Goal: Task Accomplishment & Management: Manage account settings

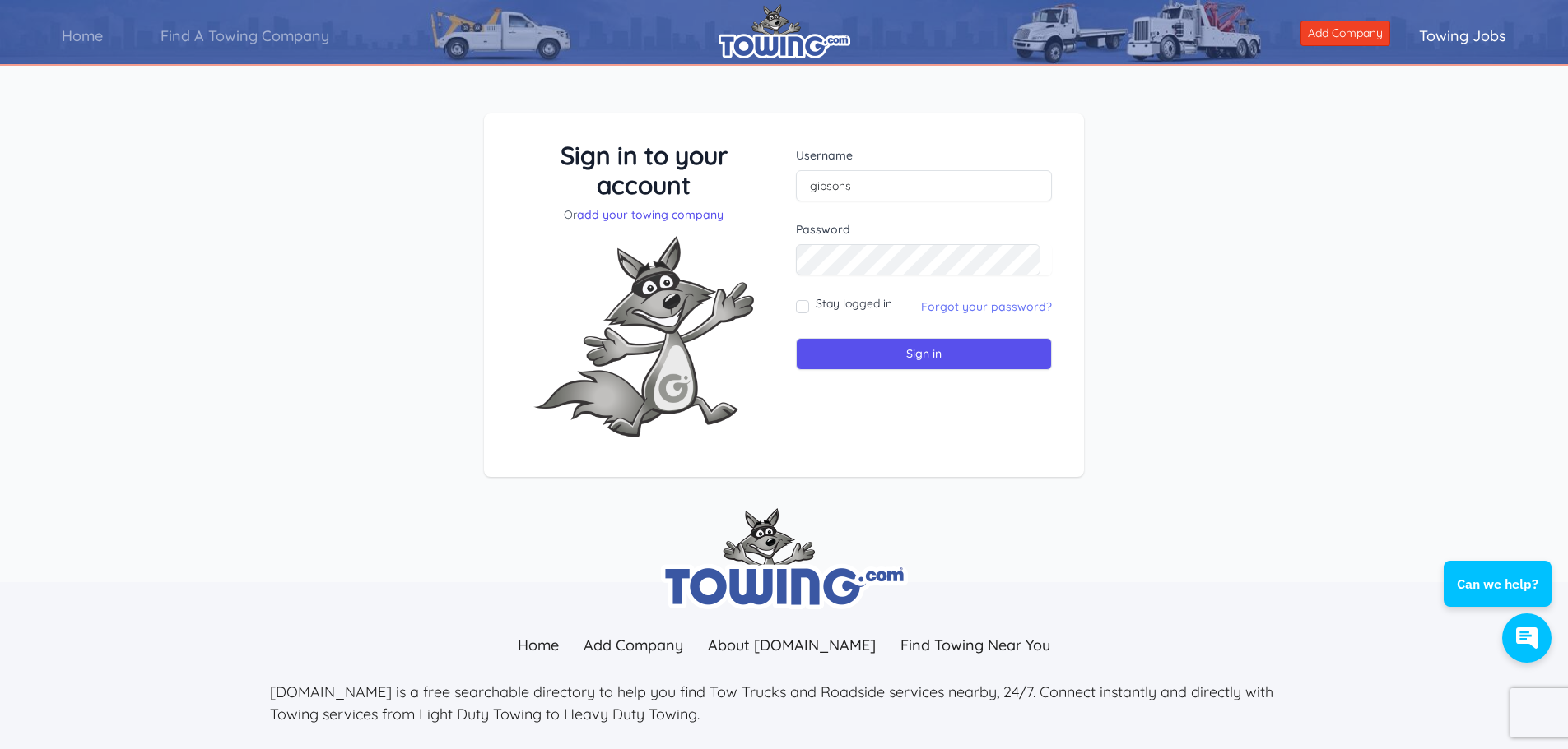
click at [936, 303] on link "Forgot your password?" at bounding box center [986, 307] width 131 height 15
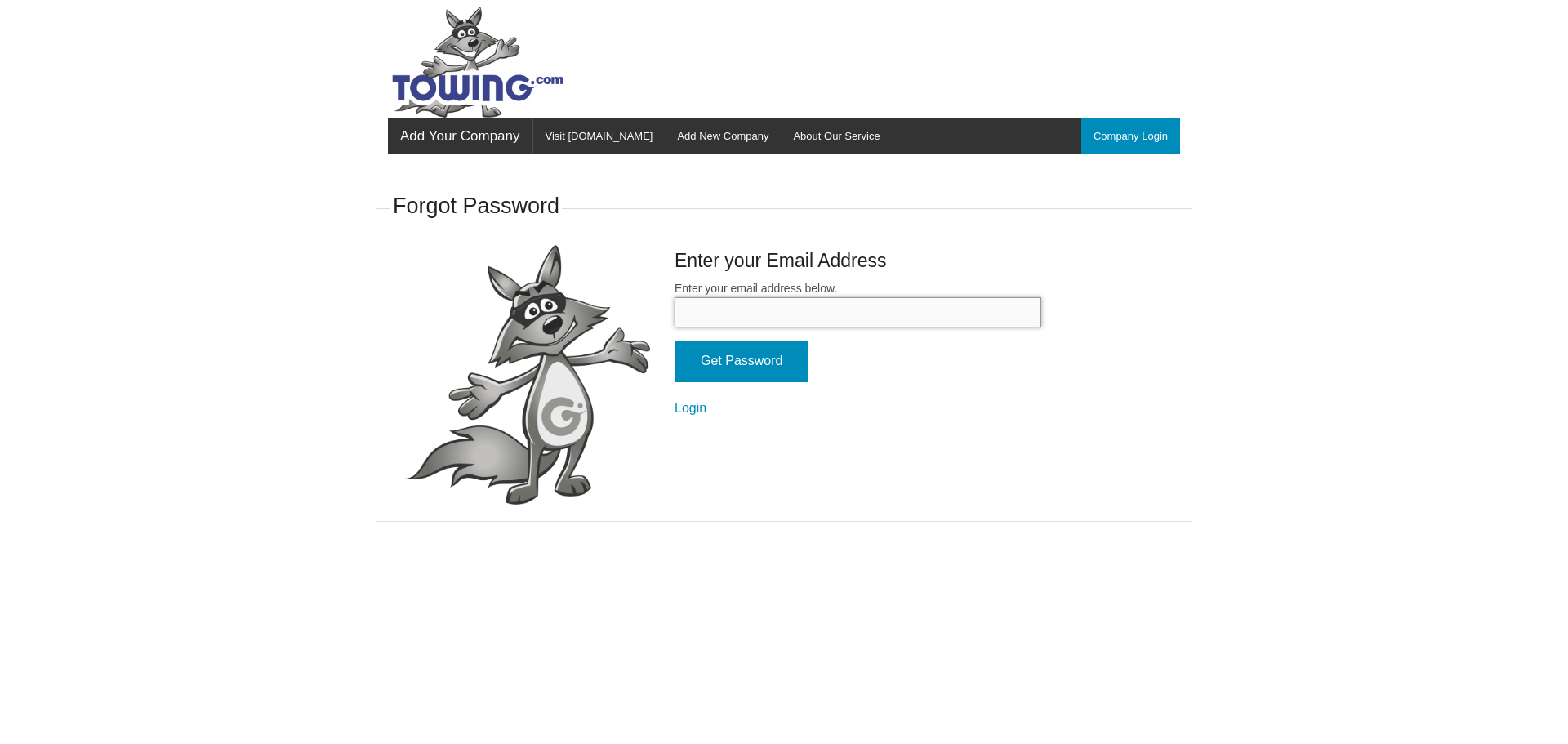
click at [927, 307] on input "Enter your email address below." at bounding box center [858, 312] width 366 height 30
type input "gibsonscustoms@q.com"
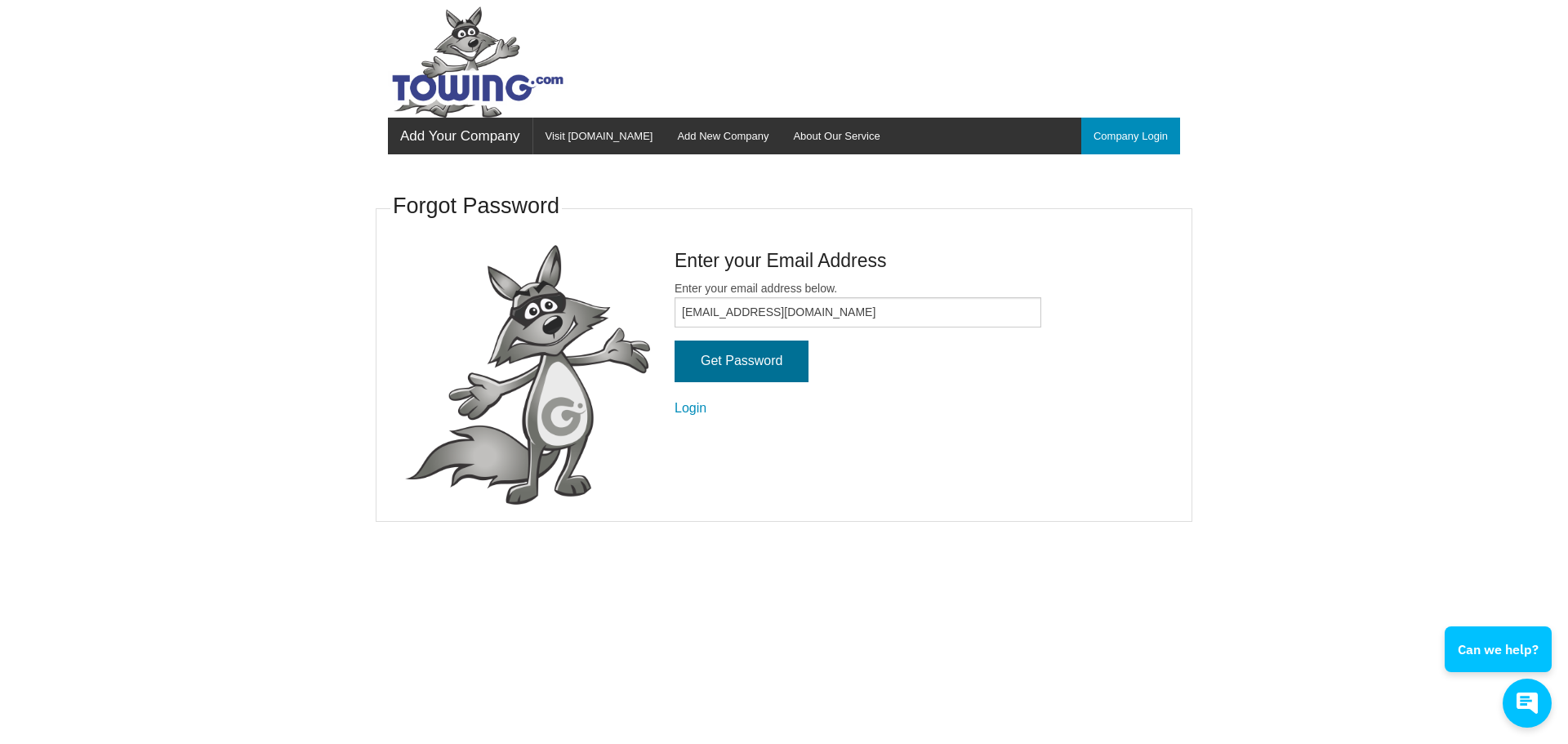
click at [776, 366] on input "Get Password" at bounding box center [742, 361] width 134 height 42
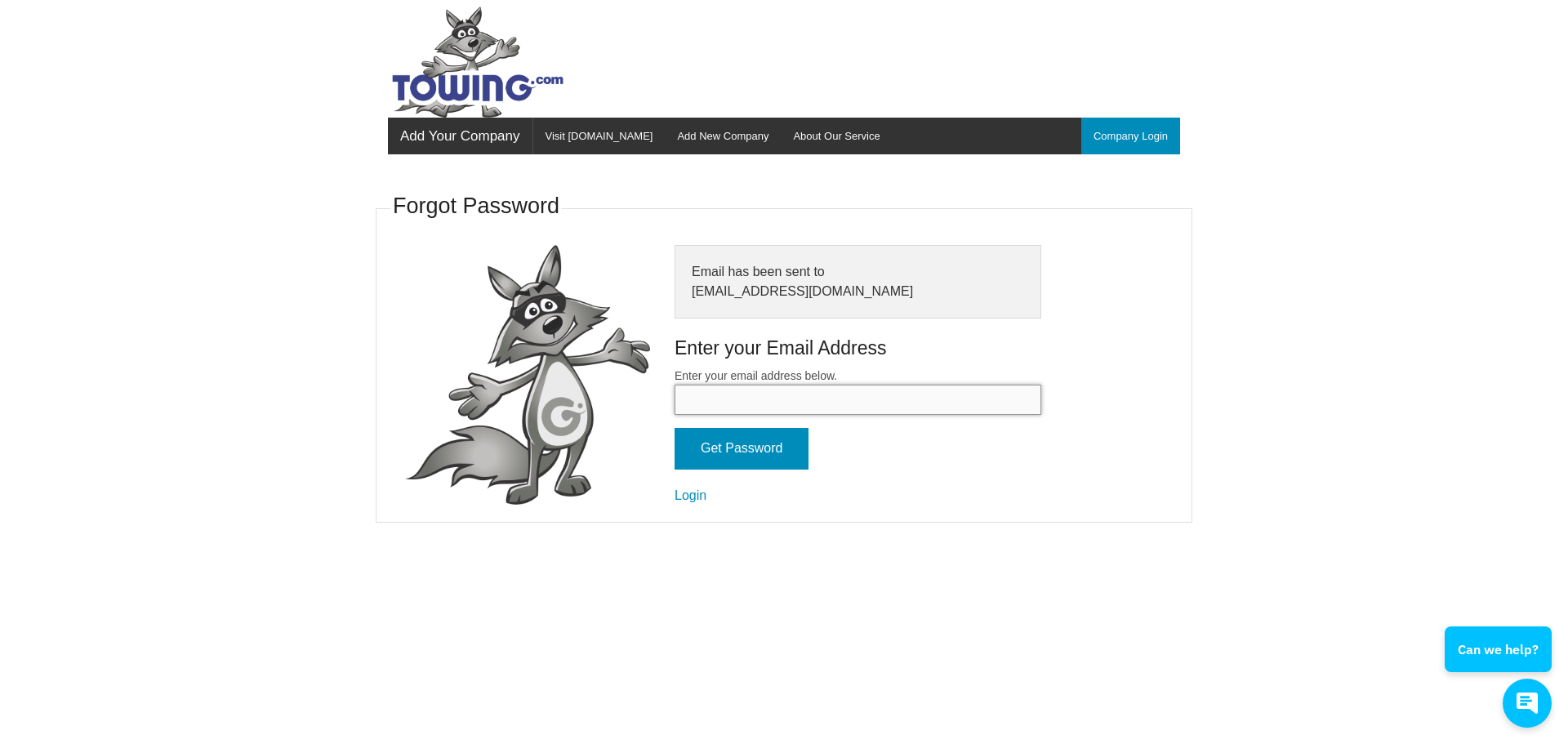
click at [774, 405] on input "Enter your email address below." at bounding box center [858, 399] width 366 height 30
type input "[EMAIL_ADDRESS][DOMAIN_NAME]"
click at [786, 452] on input "Get Password" at bounding box center [742, 449] width 134 height 42
click at [688, 501] on link "Login" at bounding box center [690, 495] width 32 height 14
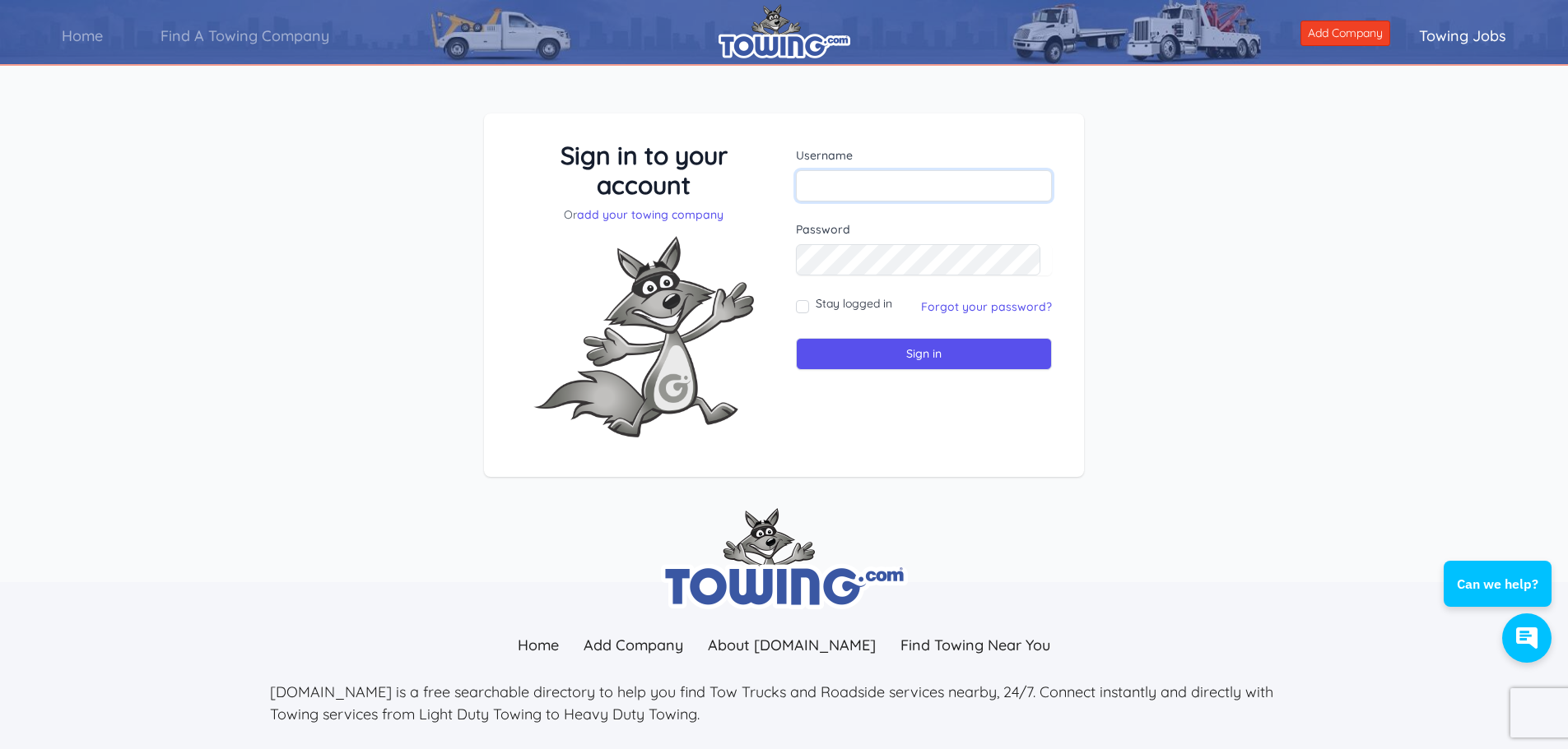
click at [857, 181] on input "text" at bounding box center [923, 186] width 256 height 31
type input "gibsons"
click at [796, 338] on input "Sign in" at bounding box center [923, 354] width 256 height 32
click at [868, 190] on input "text" at bounding box center [923, 186] width 256 height 31
type input "gibsons"
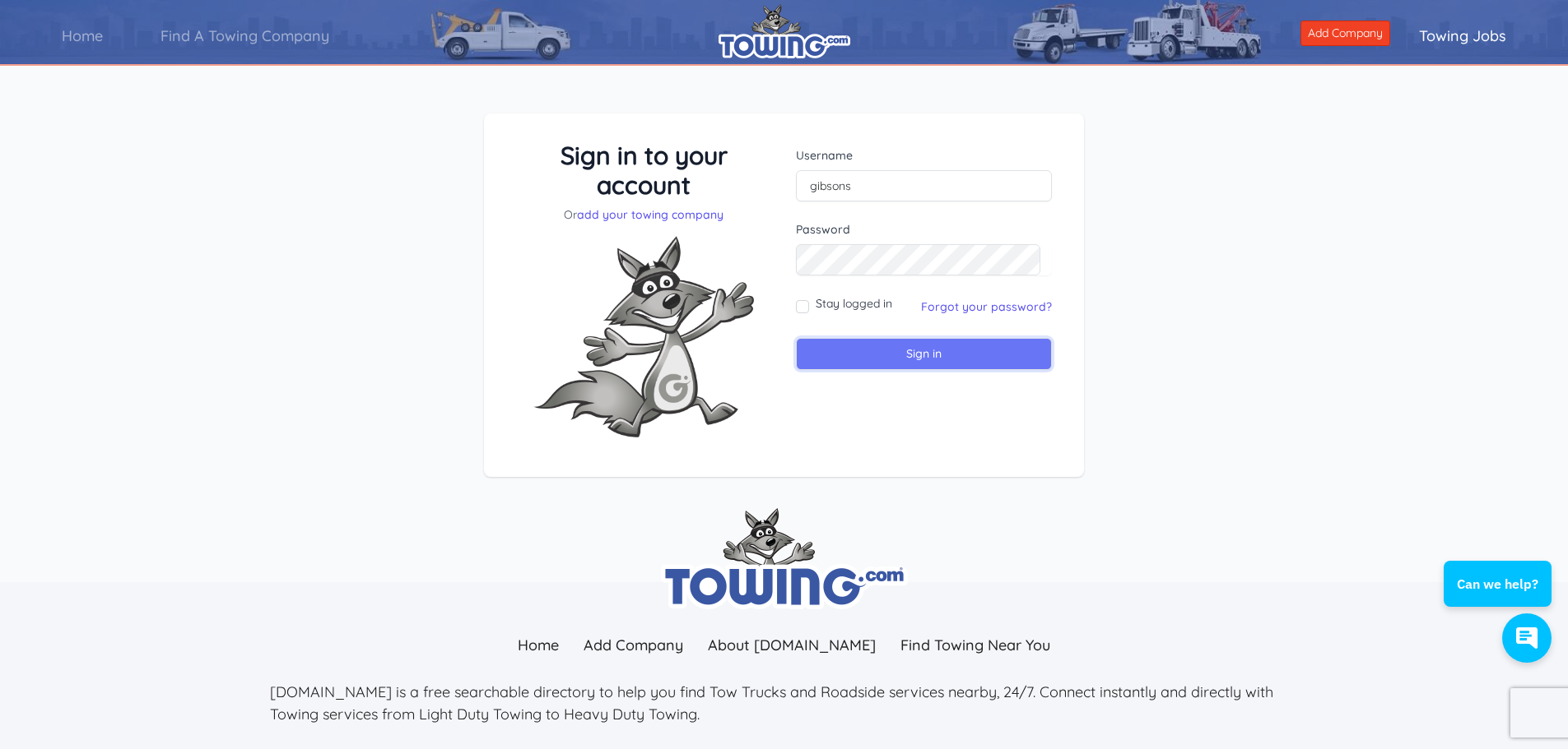
click at [995, 352] on input "Sign in" at bounding box center [923, 354] width 256 height 32
click at [855, 171] on input "text" at bounding box center [923, 186] width 256 height 31
type input "gibsons"
click at [909, 359] on input "Sign in" at bounding box center [923, 354] width 256 height 32
click at [921, 311] on link "Forgot your password?" at bounding box center [986, 307] width 131 height 15
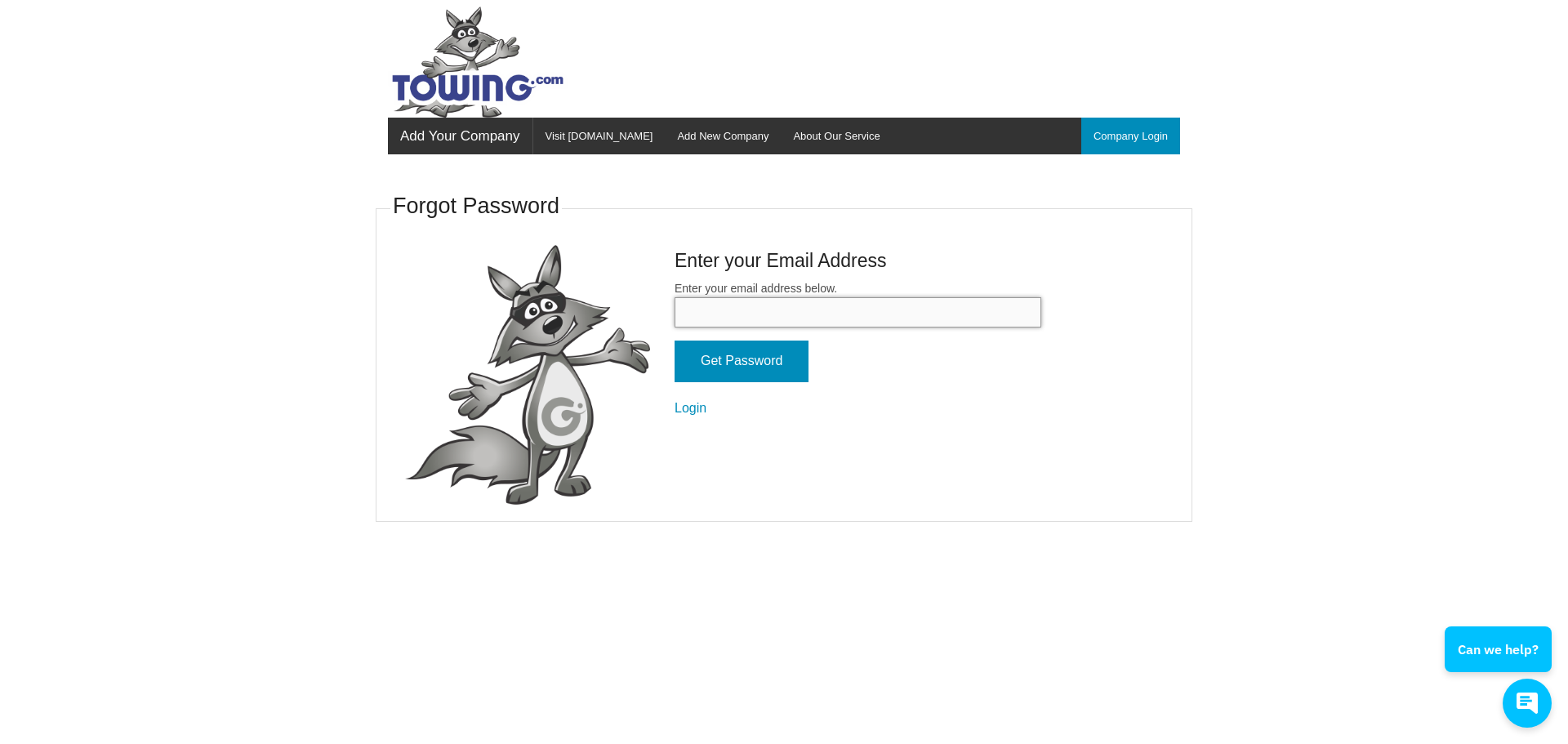
click at [842, 313] on input "Enter your email address below." at bounding box center [858, 312] width 366 height 30
type input "[EMAIL_ADDRESS][DOMAIN_NAME]"
click at [702, 357] on input "Get Password" at bounding box center [742, 361] width 134 height 42
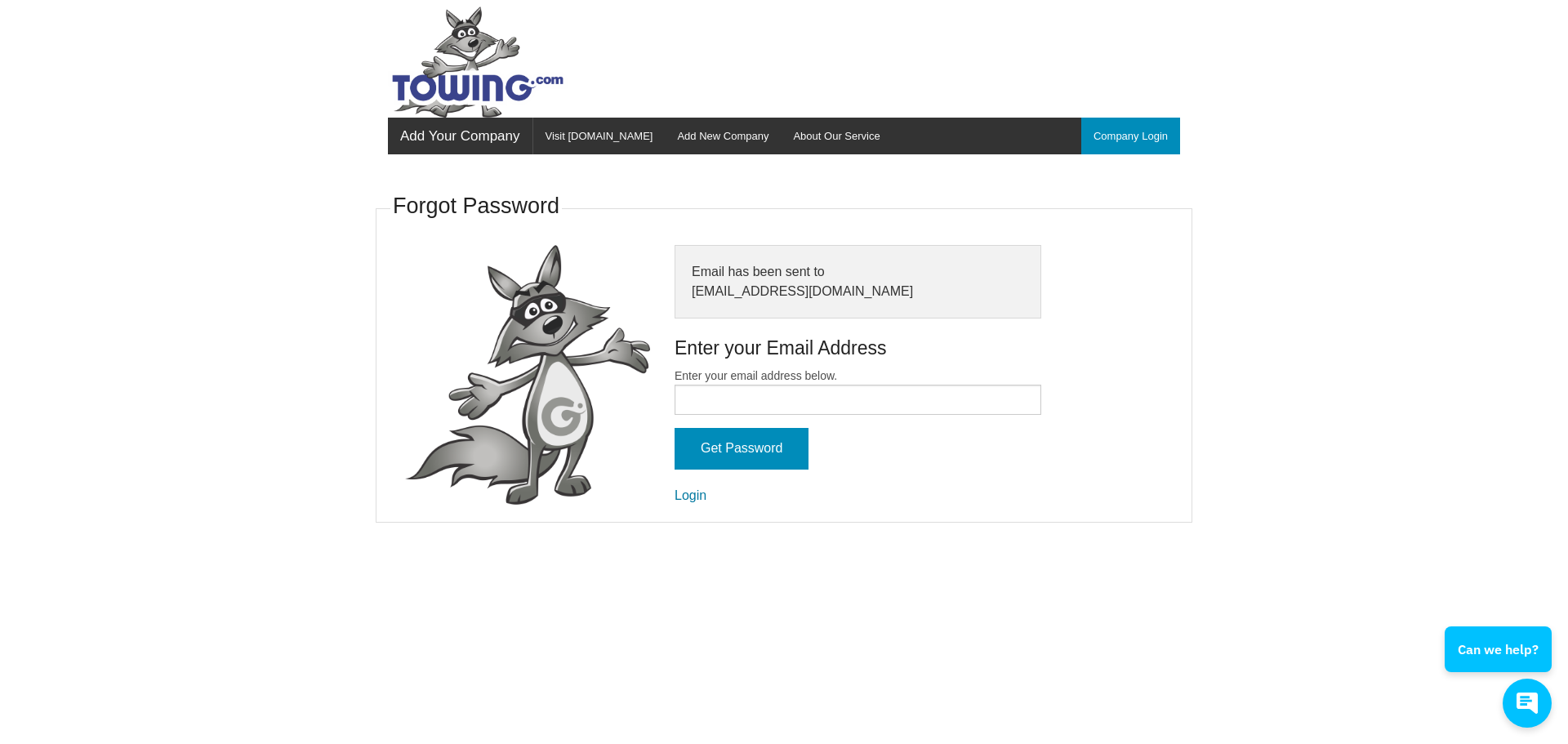
click at [696, 498] on link "Login" at bounding box center [690, 495] width 32 height 14
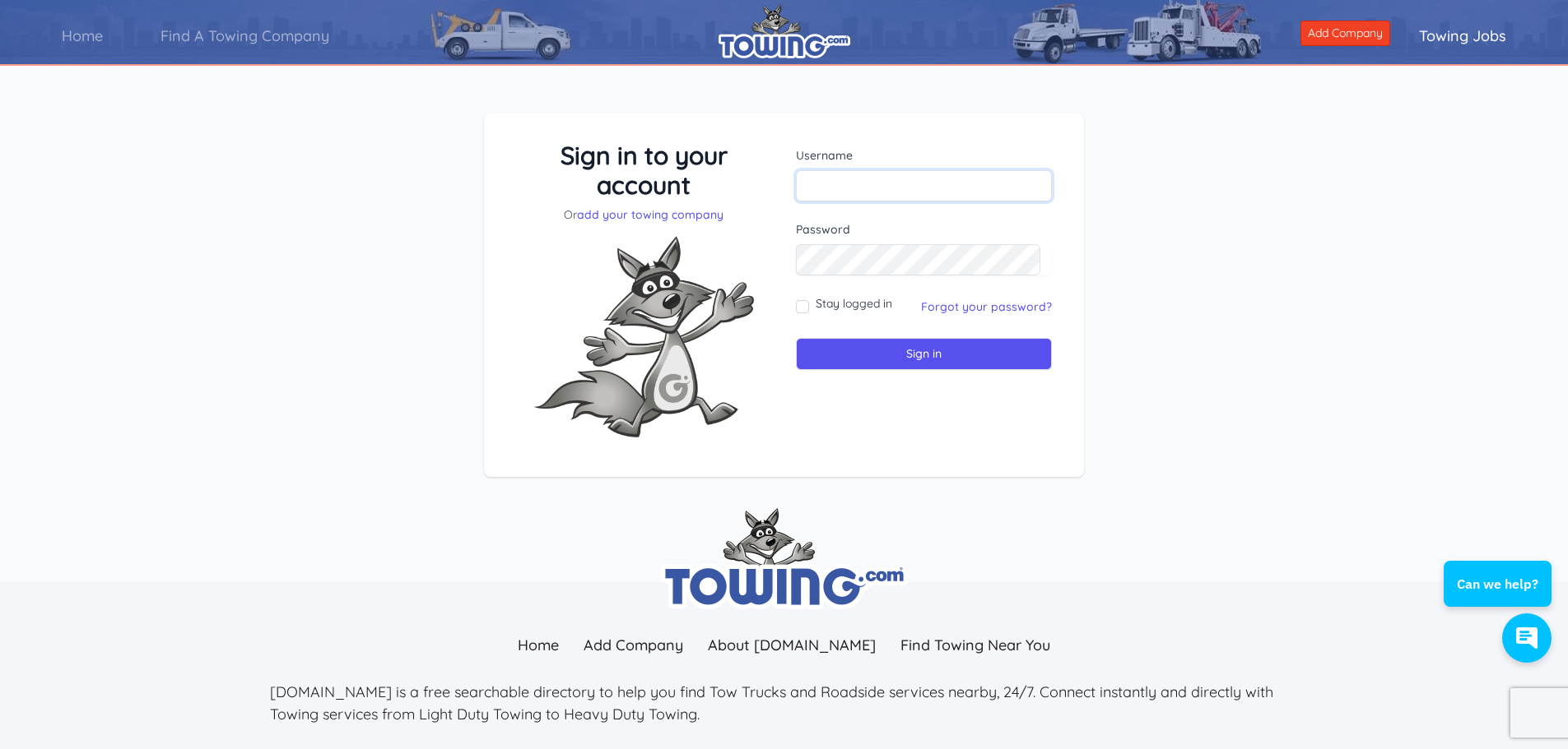
click at [820, 196] on input "text" at bounding box center [923, 186] width 256 height 31
type input "gibsons"
click at [835, 352] on input "Sign in" at bounding box center [923, 354] width 256 height 32
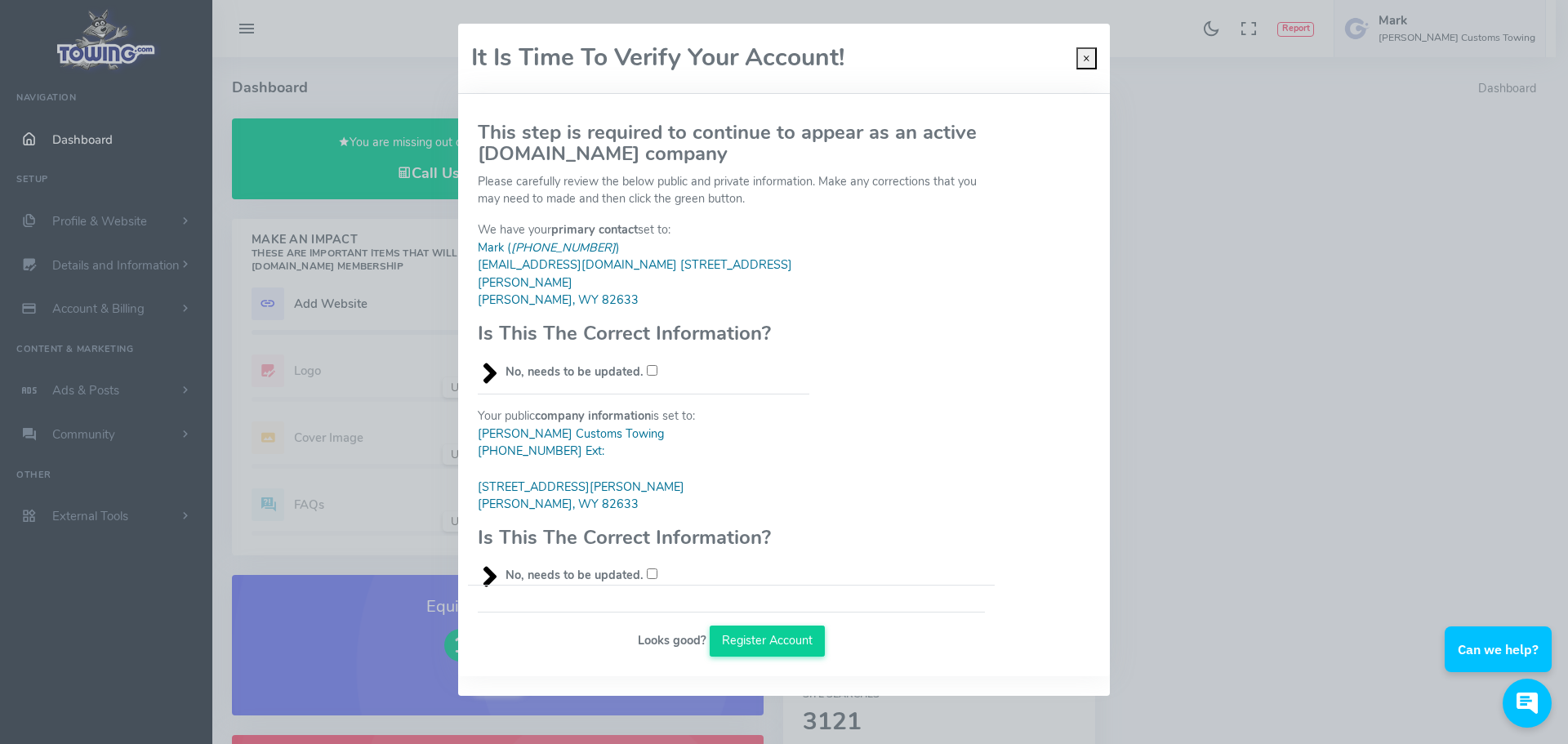
click at [653, 366] on input "No, needs to be updated." at bounding box center [652, 371] width 11 height 11
checkbox input "true"
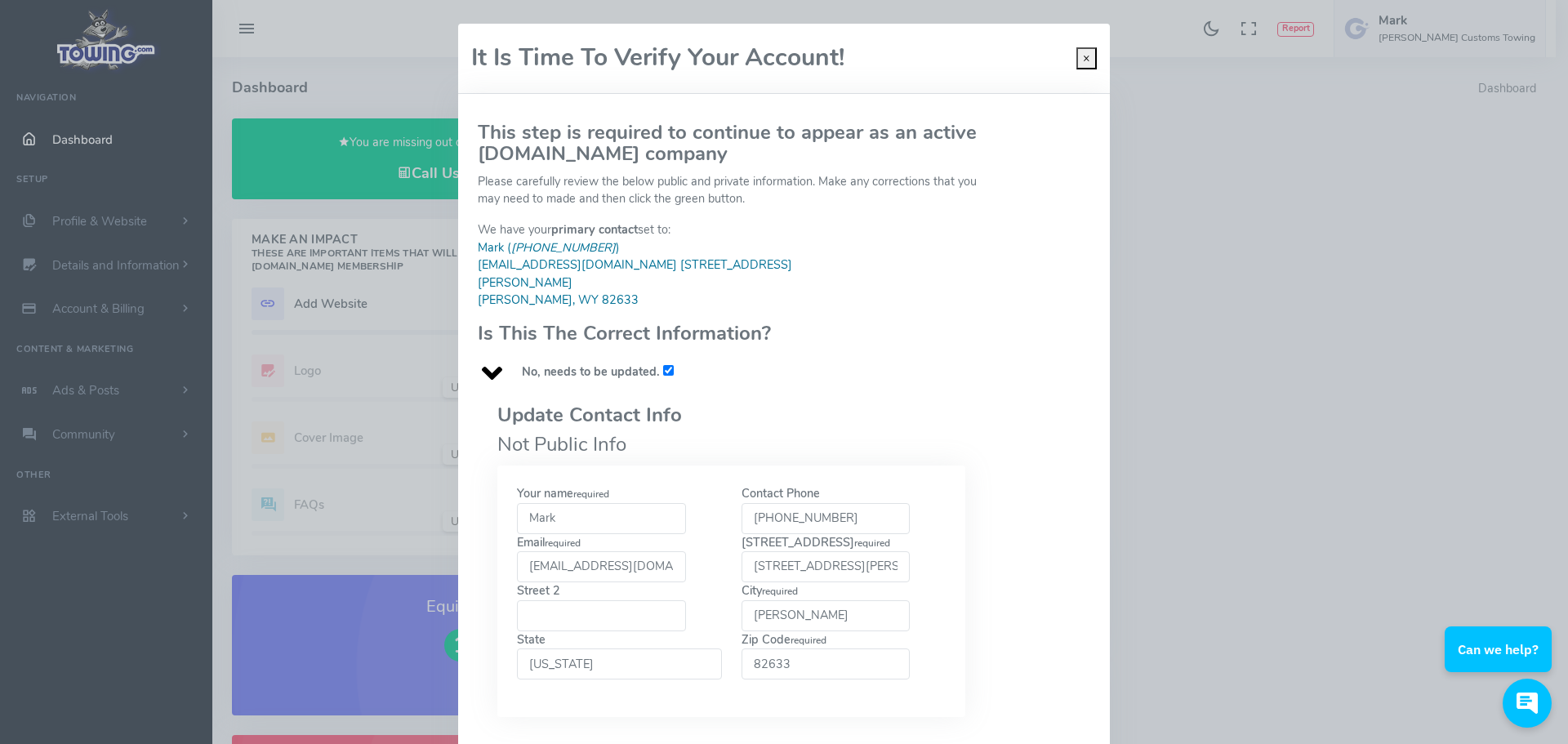
click at [883, 551] on input "92 West Richards Street" at bounding box center [826, 567] width 169 height 31
type input "9"
type input "2321 E Richards Street"
click at [652, 551] on input "gibsonscustoms@q.com" at bounding box center [601, 567] width 169 height 31
type input "g"
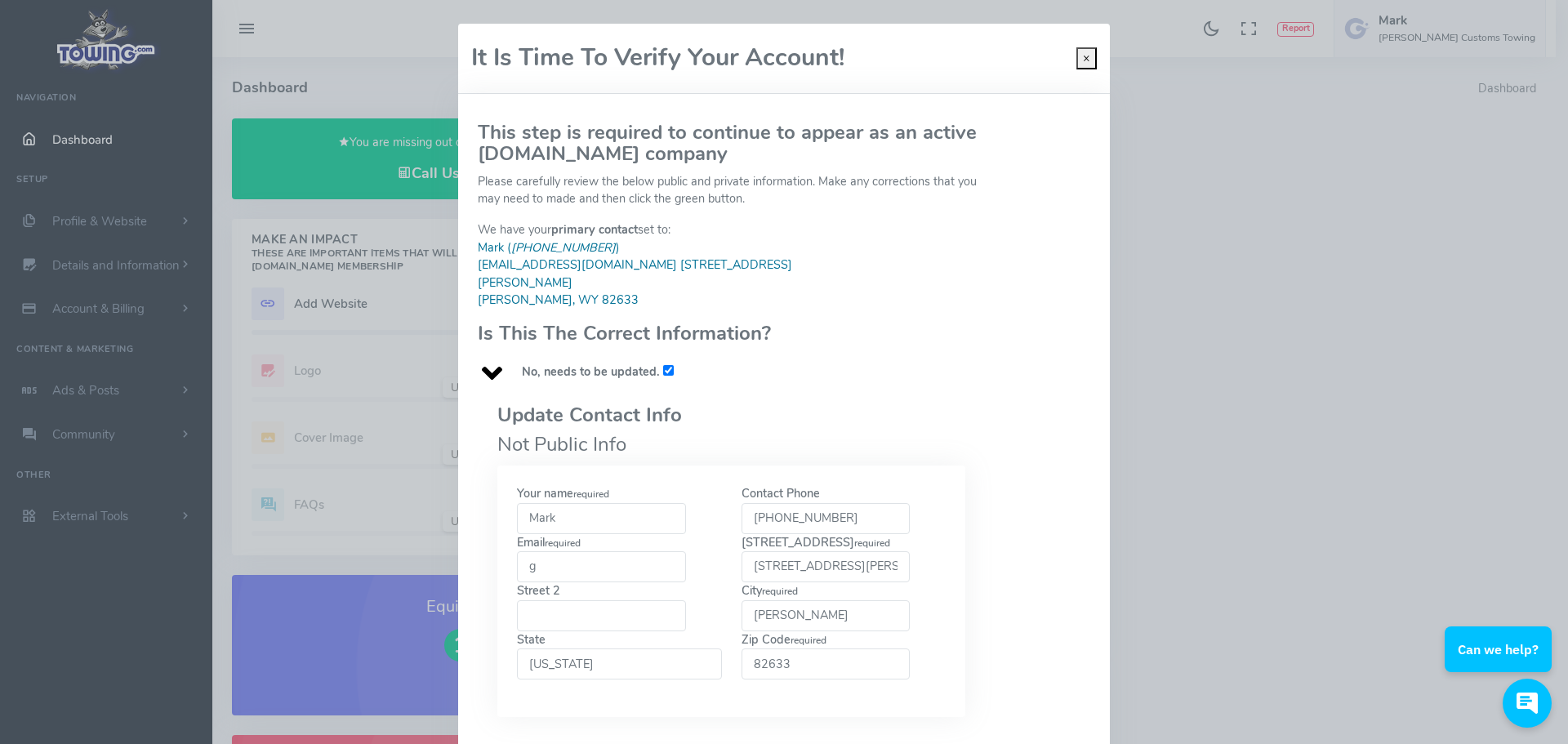
type input "gibsonstowing72@gmail.com"
click at [660, 601] on input "165 Esterbrook Road" at bounding box center [601, 616] width 169 height 31
type input "1"
click at [654, 680] on div at bounding box center [620, 689] width 224 height 18
click at [702, 493] on div "Your name required Mark" at bounding box center [620, 510] width 224 height 49
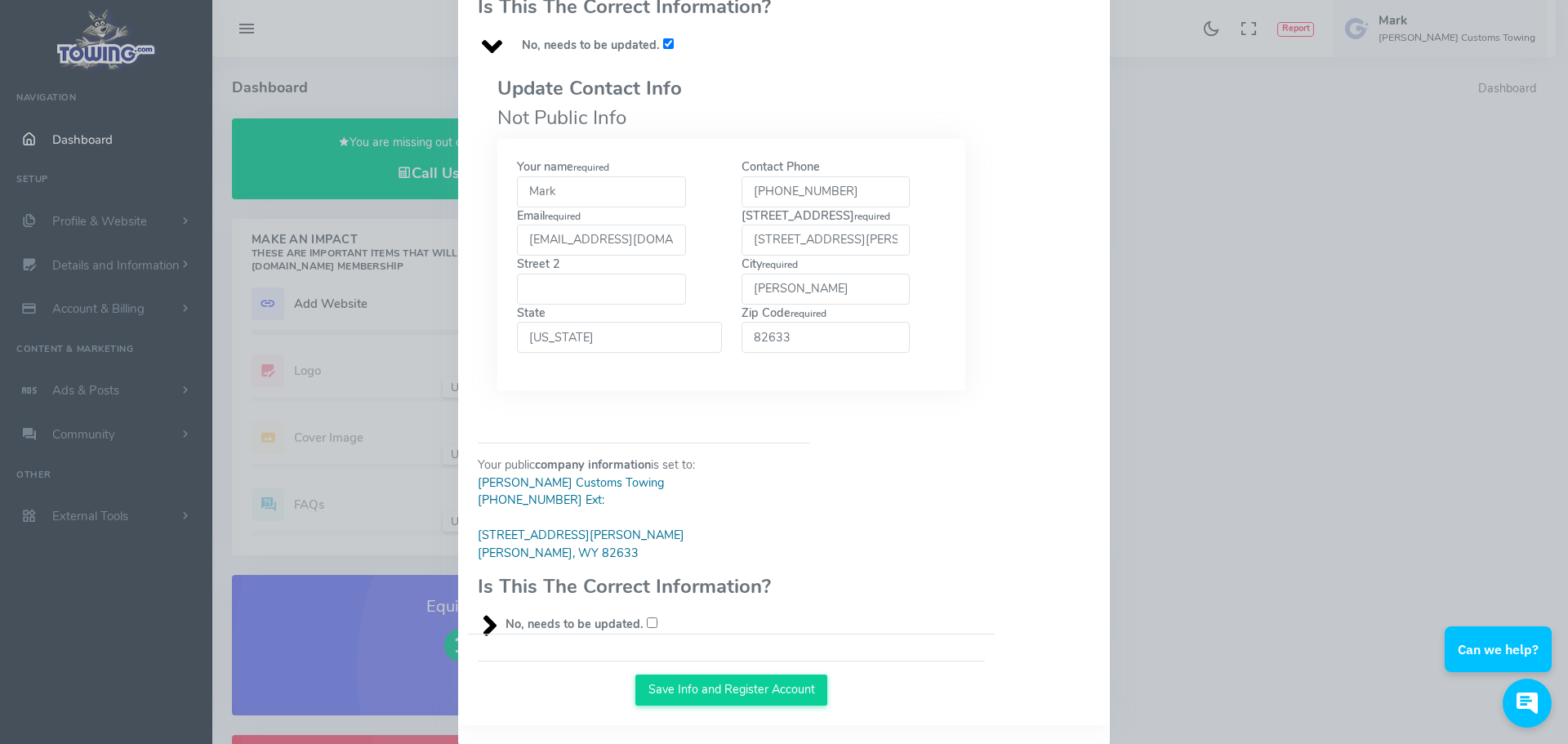
scroll to position [333, 0]
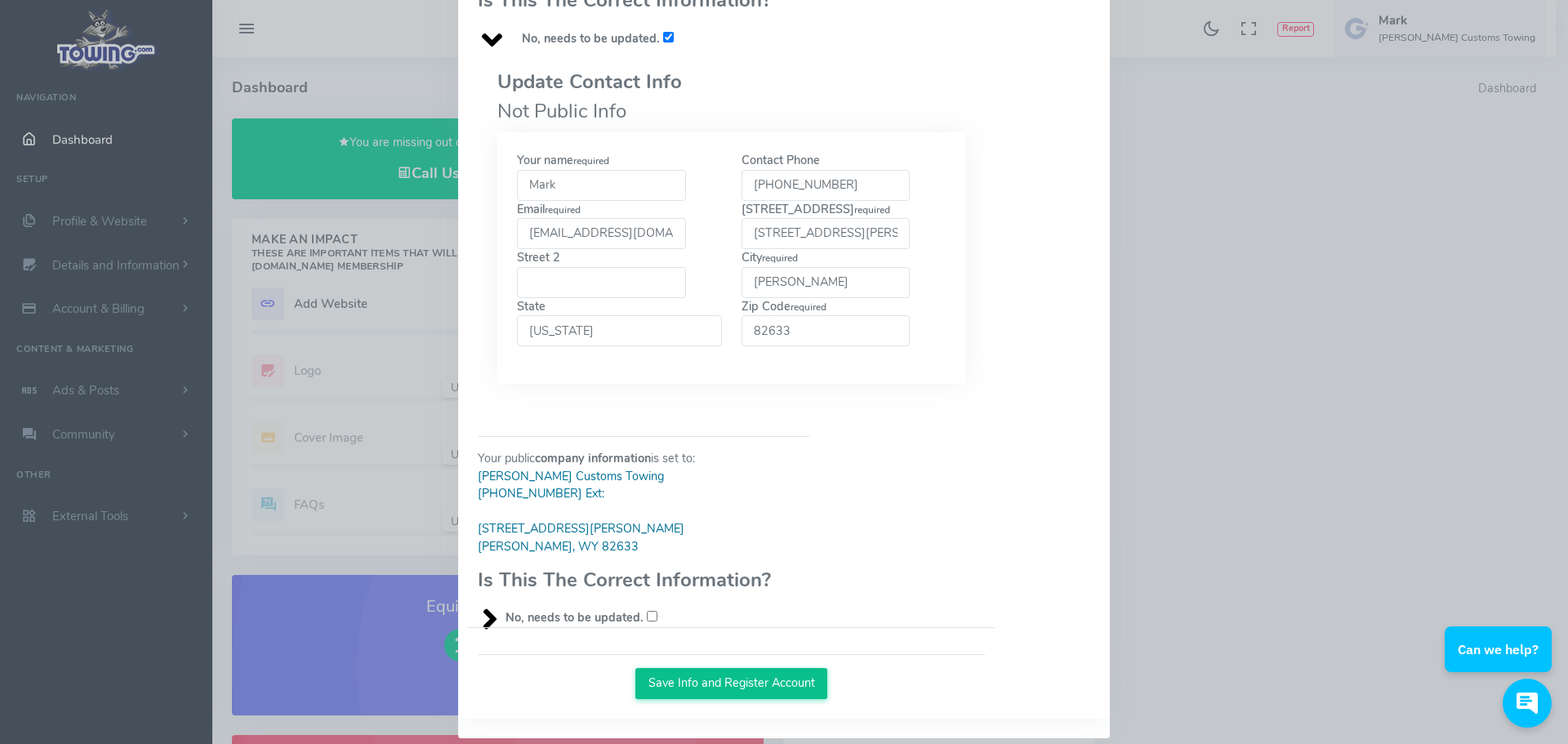
click at [668, 669] on button "Save Info and Register Account" at bounding box center [731, 684] width 192 height 31
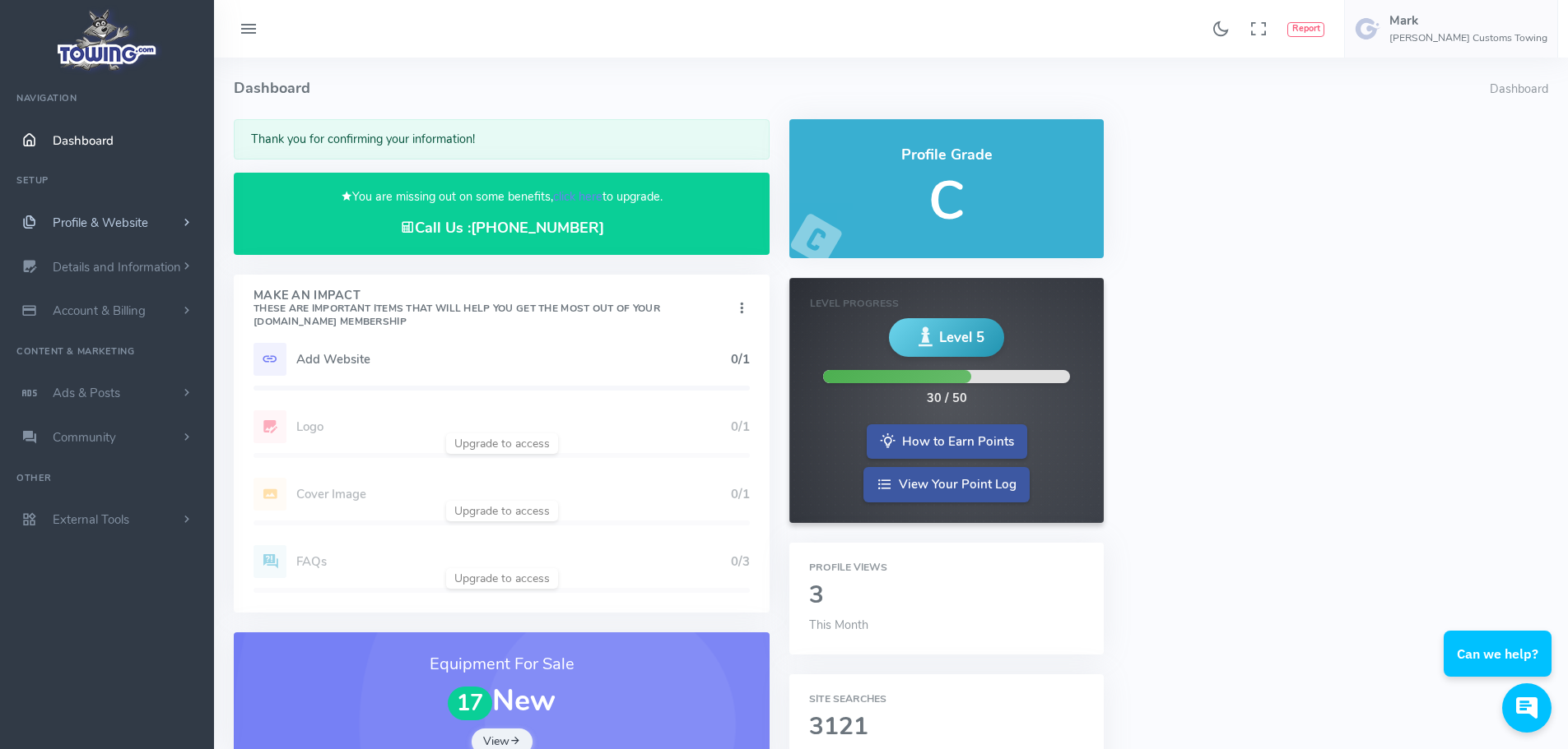
click at [139, 222] on span "Profile & Website" at bounding box center [100, 223] width 96 height 16
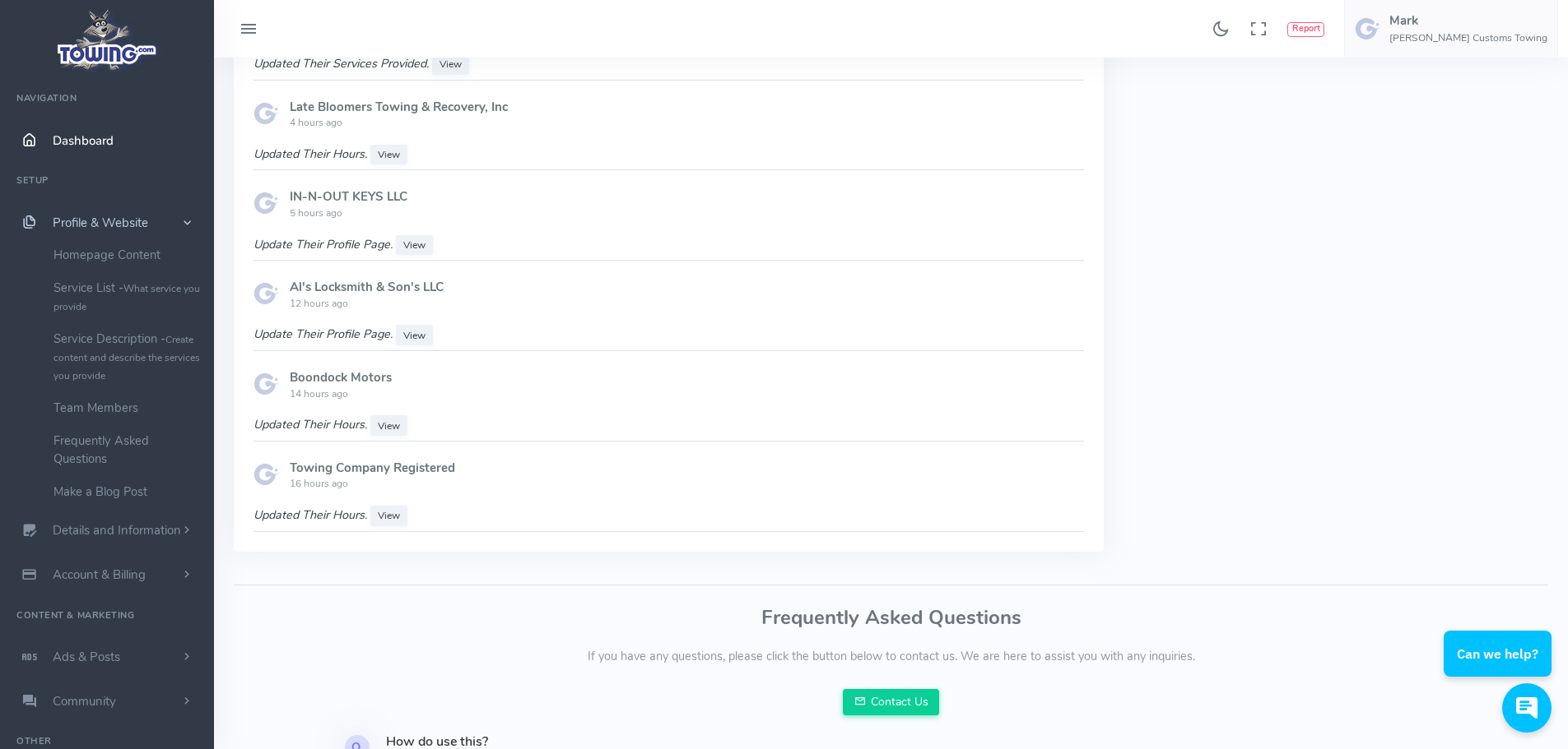
scroll to position [1276, 0]
click at [77, 141] on span "Dashboard" at bounding box center [83, 140] width 61 height 16
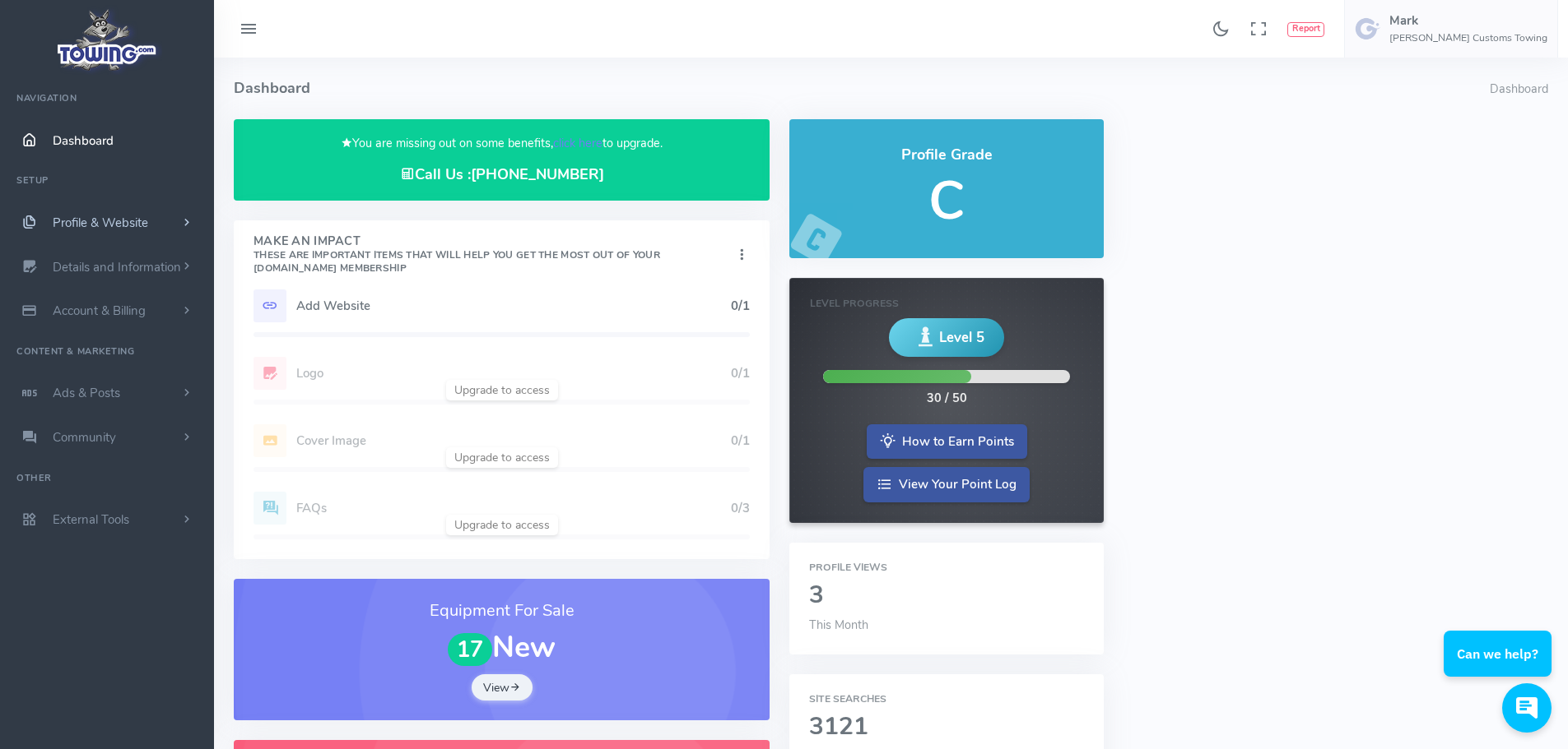
click at [73, 221] on span "Profile & Website" at bounding box center [100, 223] width 96 height 16
click at [99, 300] on link "Service List - What service you provide" at bounding box center [128, 297] width 173 height 51
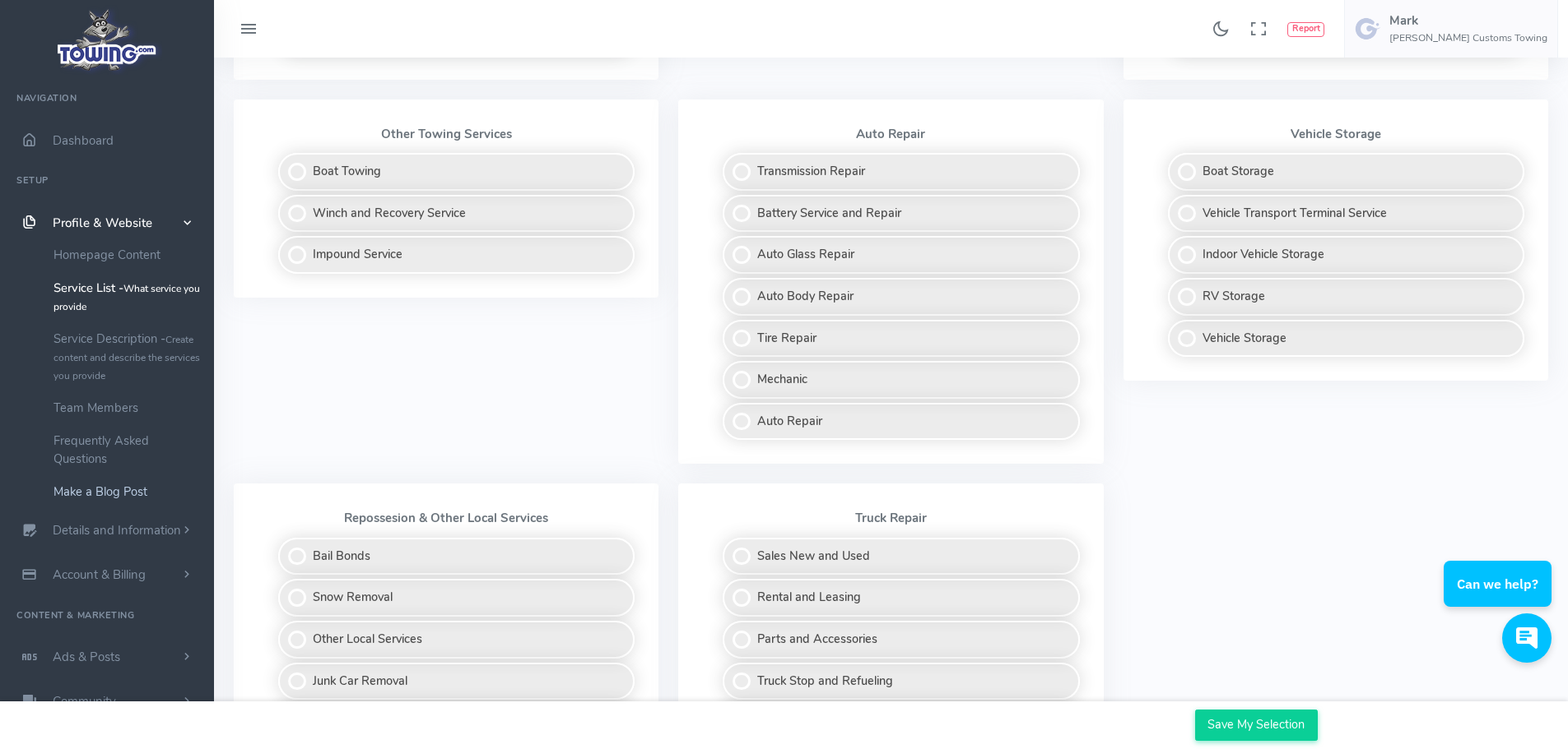
scroll to position [658, 0]
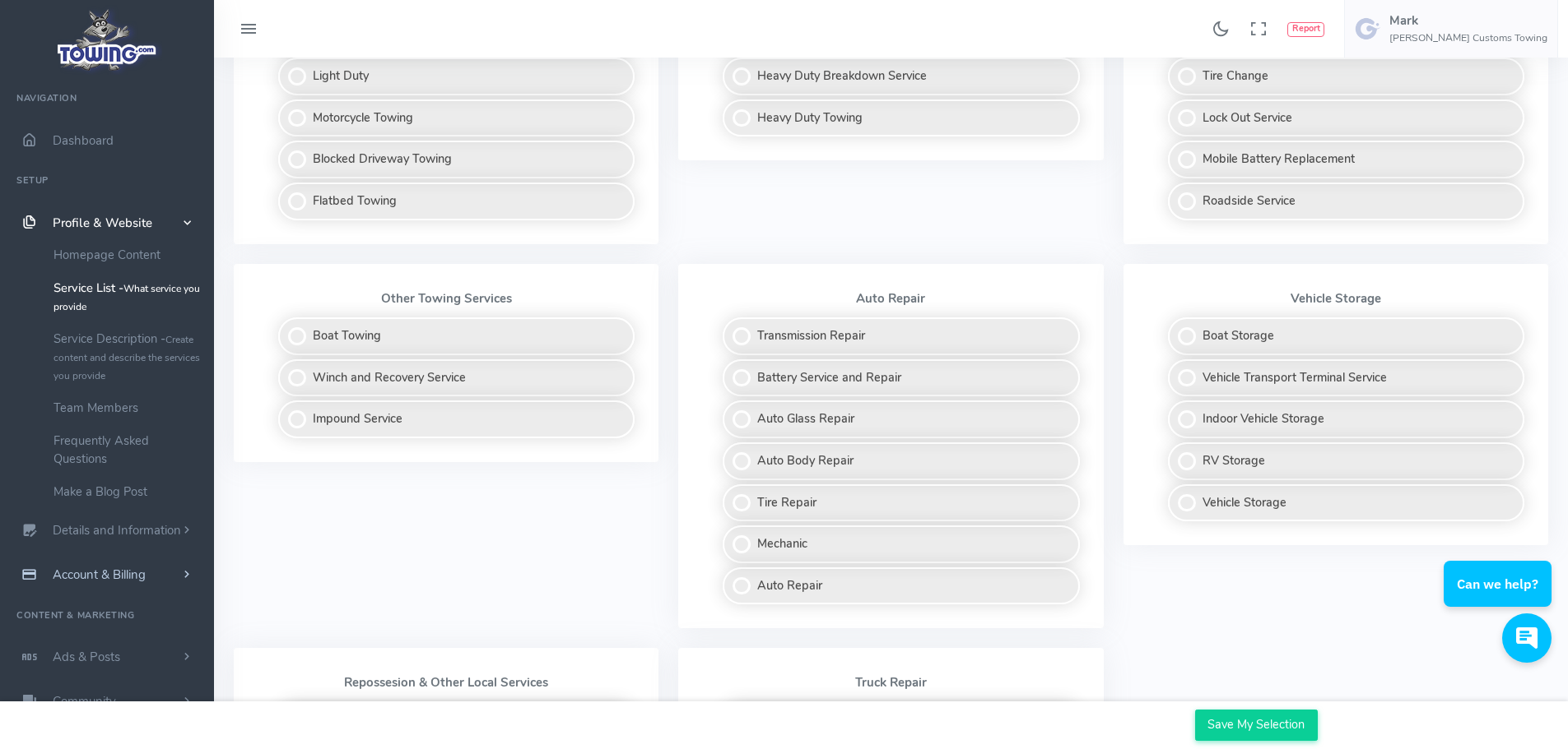
click at [104, 571] on span "Account & Billing" at bounding box center [99, 575] width 93 height 16
click at [98, 380] on link "Payment Receipts" at bounding box center [128, 376] width 173 height 33
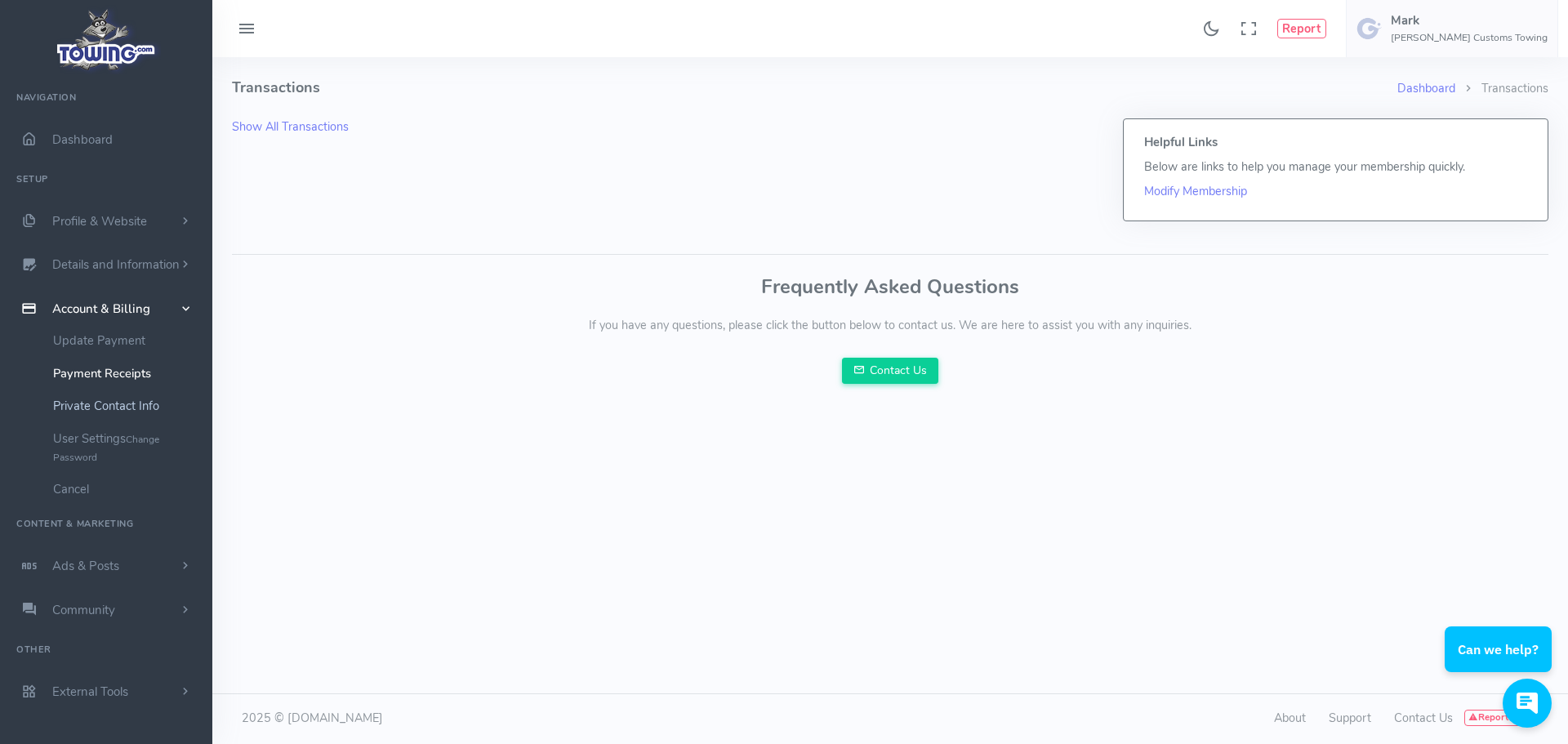
click at [98, 408] on link "Private Contact Info" at bounding box center [127, 406] width 172 height 33
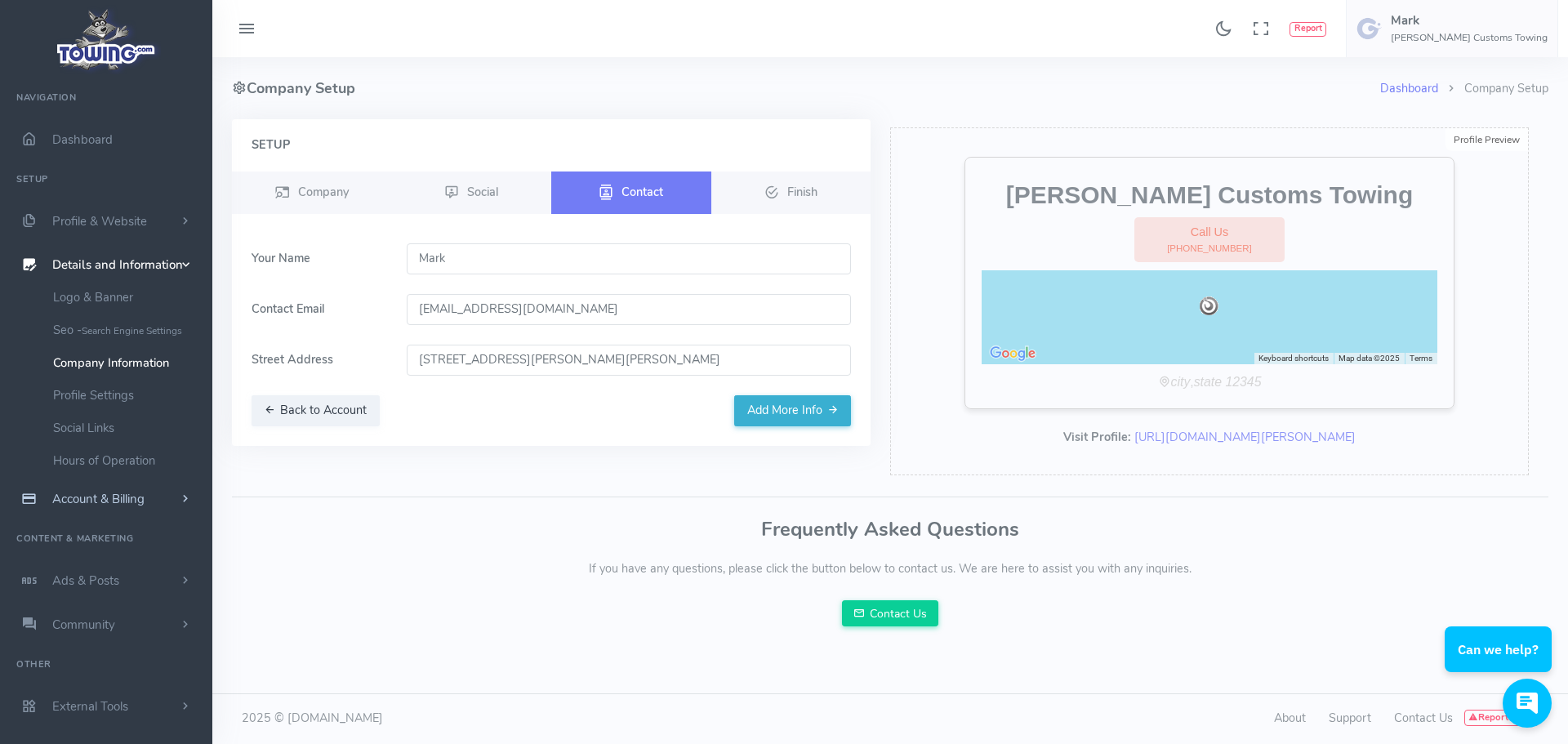
click at [96, 500] on span "Account & Billing" at bounding box center [99, 500] width 92 height 16
click at [113, 345] on link "Update Payment" at bounding box center [127, 340] width 172 height 33
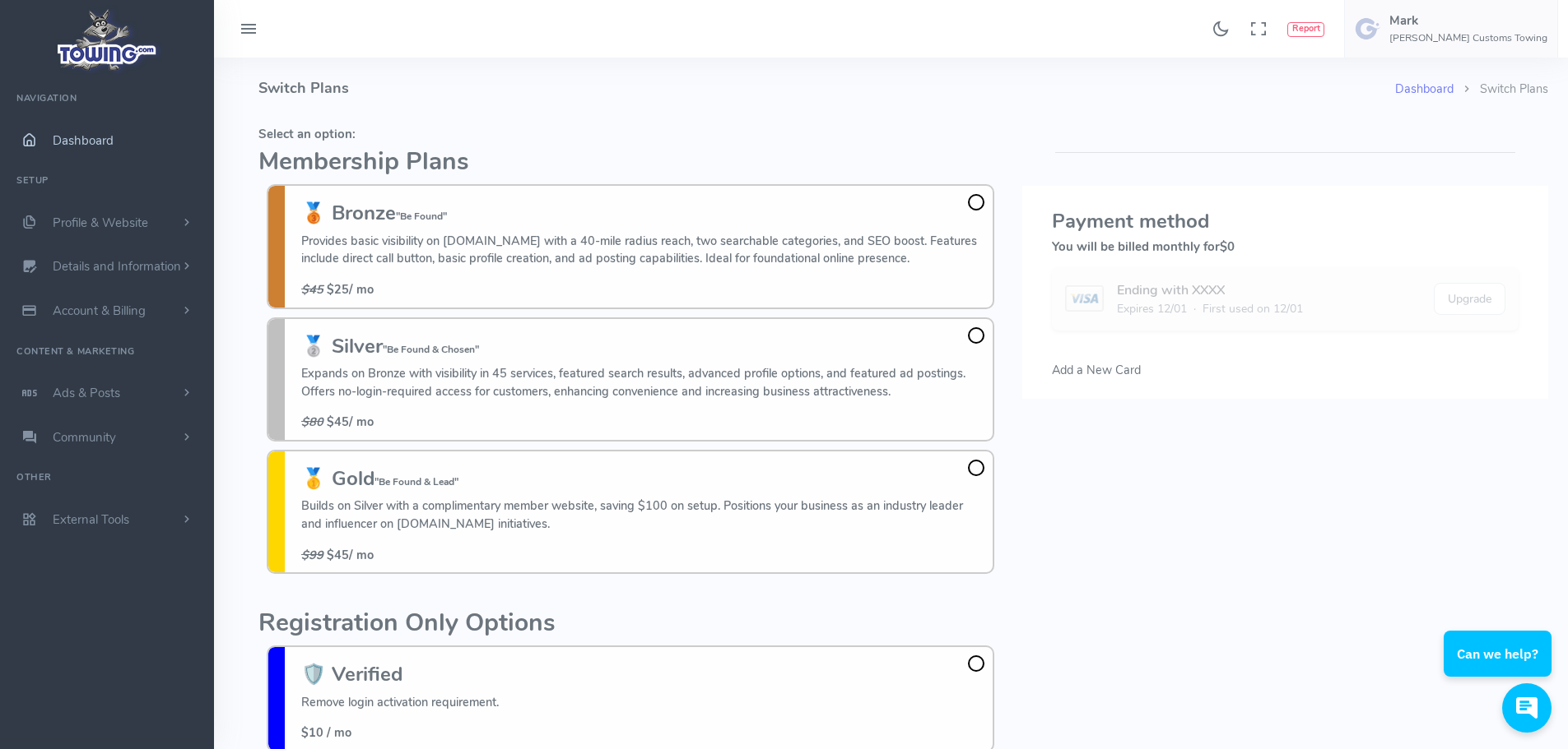
click at [103, 132] on span "Dashboard" at bounding box center [83, 140] width 61 height 16
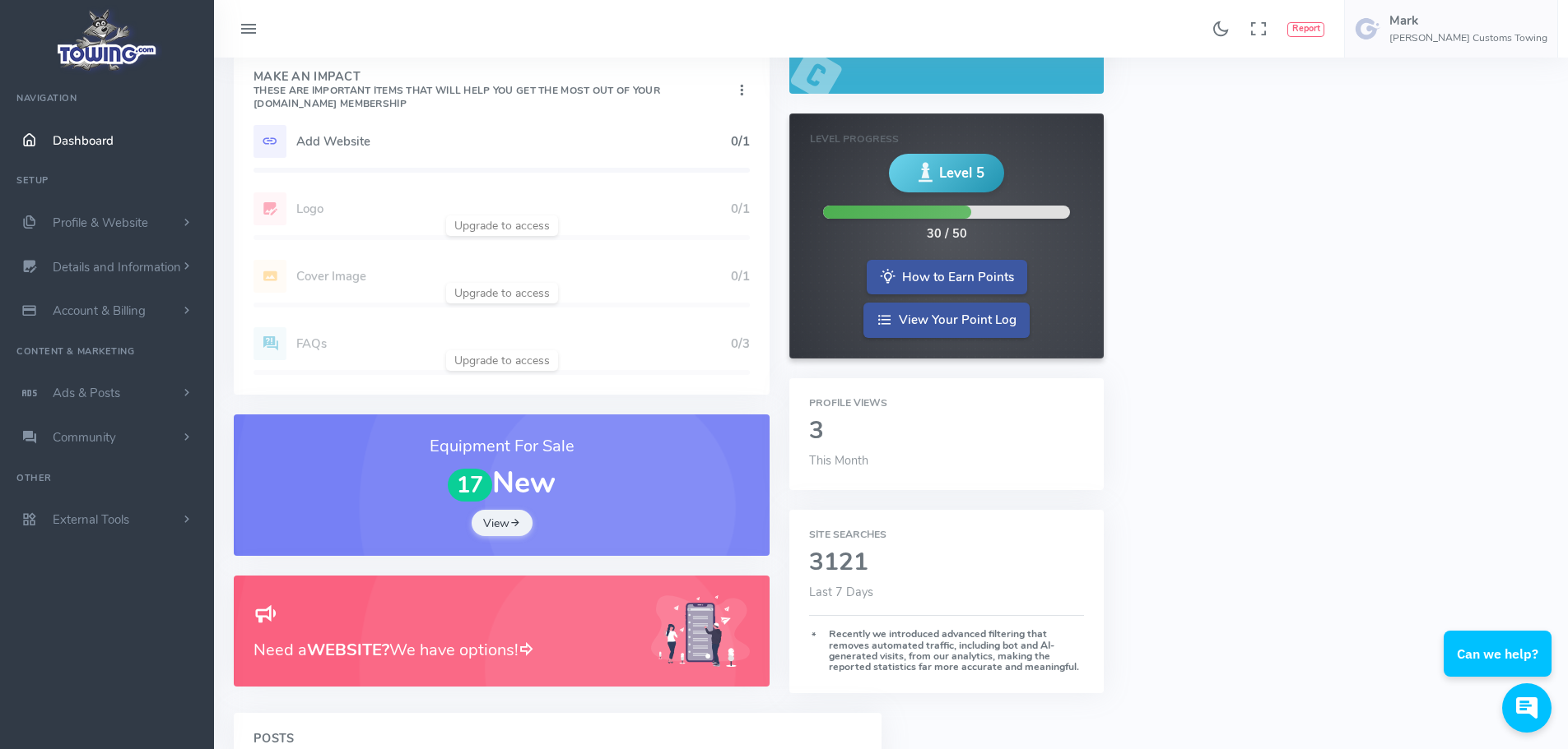
scroll to position [82, 0]
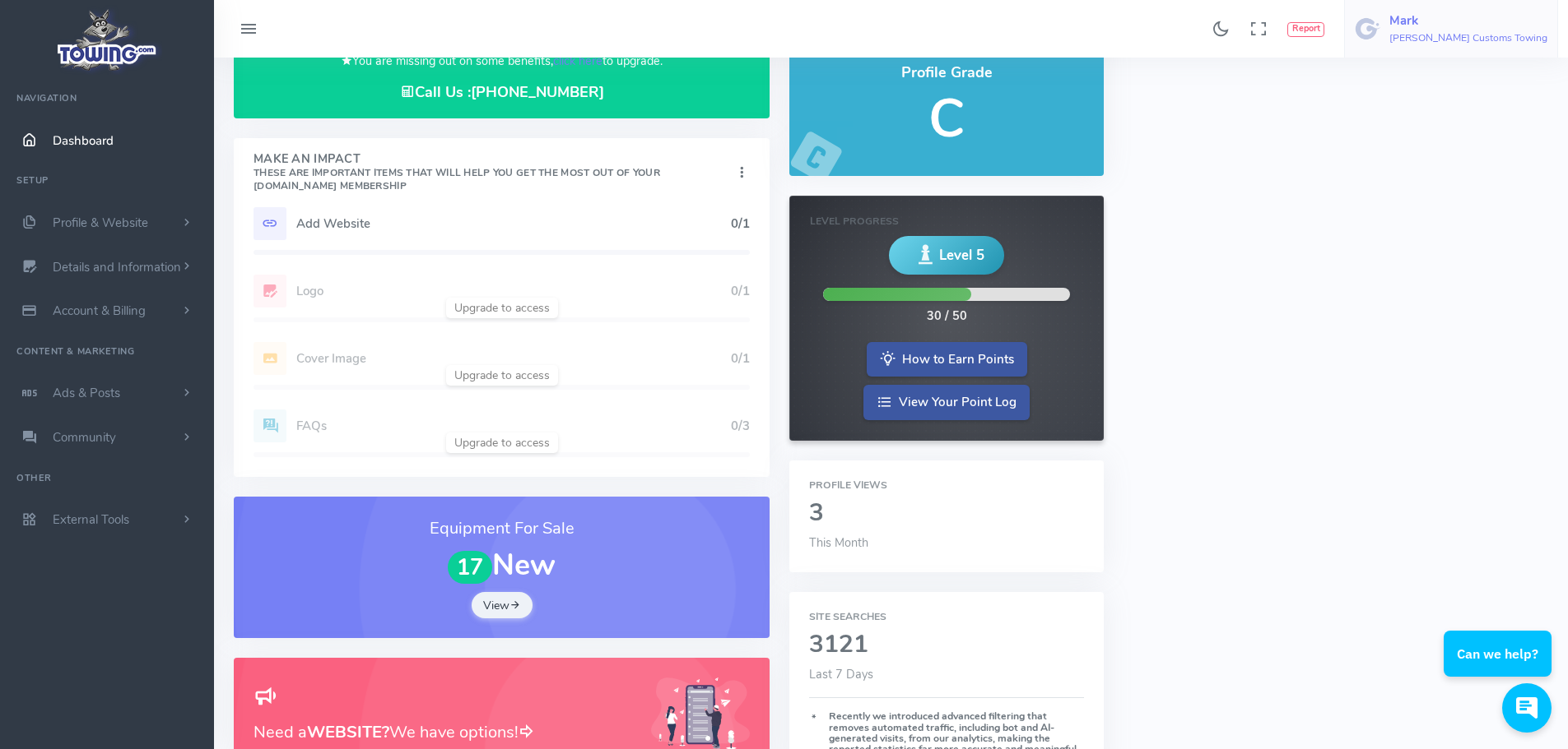
click at [1428, 33] on link "[PERSON_NAME] Customs Towing" at bounding box center [1450, 28] width 214 height 57
click at [1446, 165] on link "Logout" at bounding box center [1476, 158] width 161 height 29
